Goal: Transaction & Acquisition: Purchase product/service

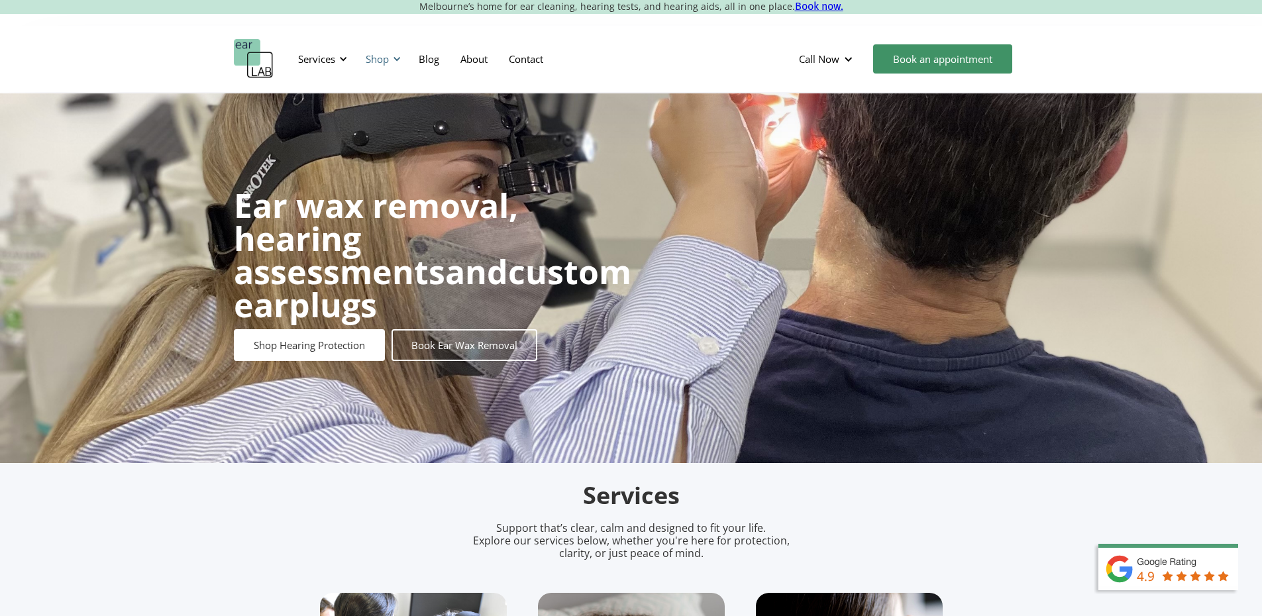
click at [393, 50] on div "Shop" at bounding box center [381, 59] width 47 height 40
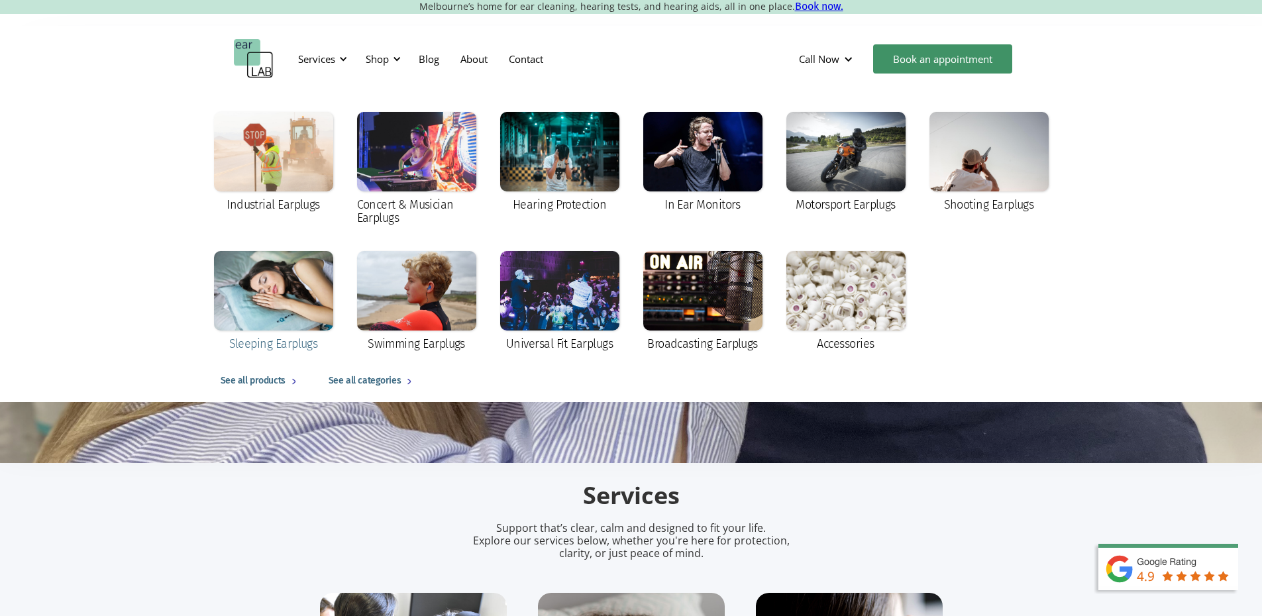
click at [315, 305] on div at bounding box center [273, 290] width 119 height 79
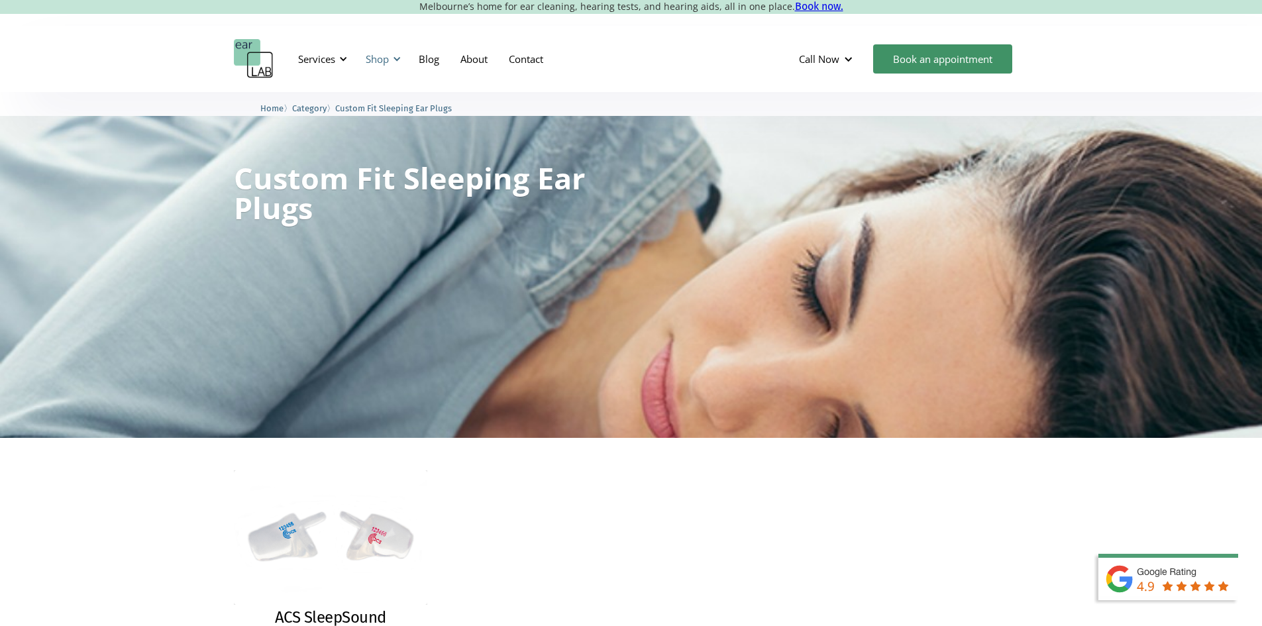
click at [377, 57] on div "Shop" at bounding box center [377, 58] width 23 height 13
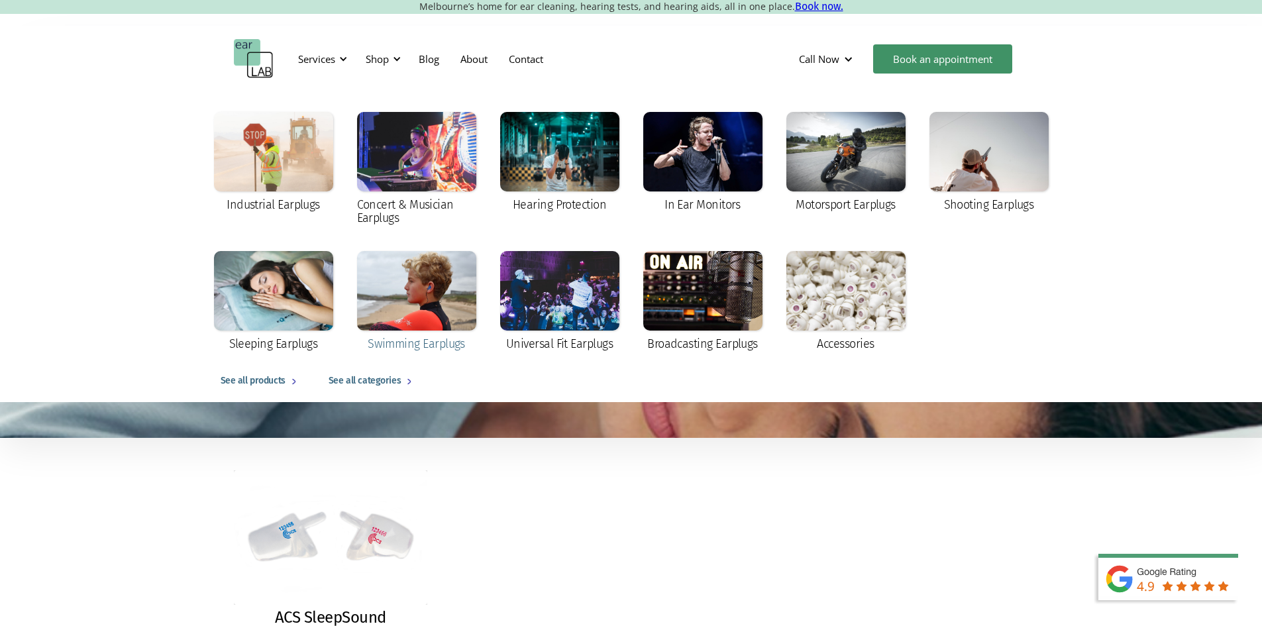
click at [423, 306] on div at bounding box center [416, 290] width 119 height 79
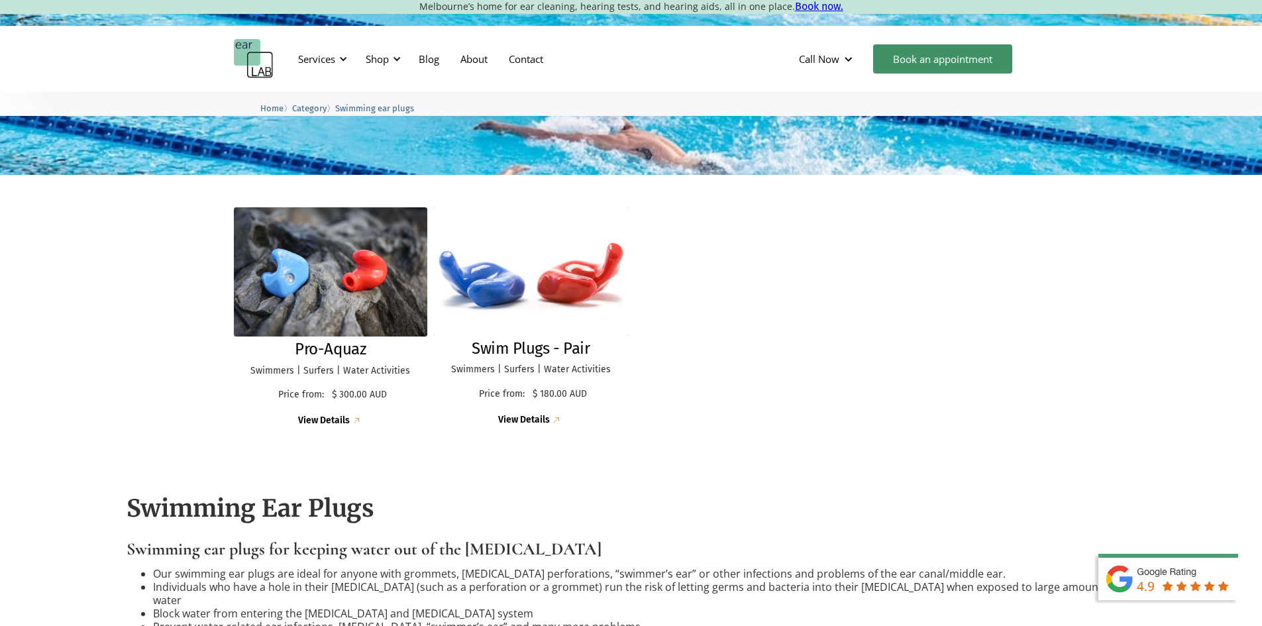
scroll to position [265, 0]
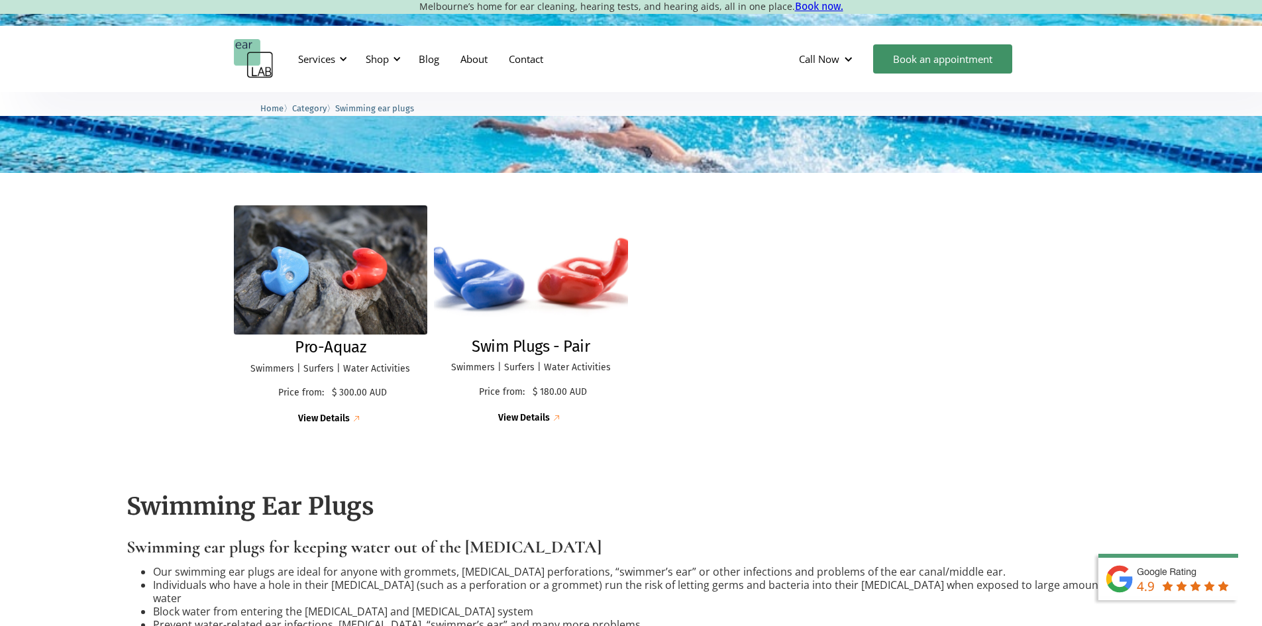
click at [475, 257] on img at bounding box center [530, 269] width 213 height 141
